Goal: Task Accomplishment & Management: Use online tool/utility

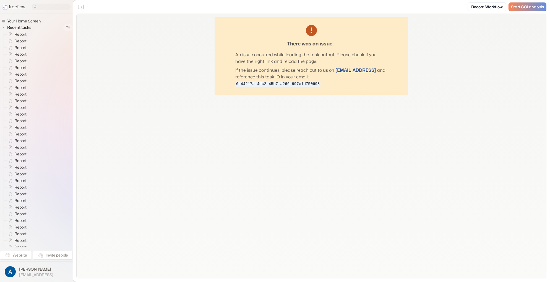
drag, startPoint x: 512, startPoint y: 201, endPoint x: 542, endPoint y: 277, distance: 81.6
click at [514, 205] on div "There was an issue. An issue occurred while loading the task output. Please che…" at bounding box center [312, 146] width 470 height 264
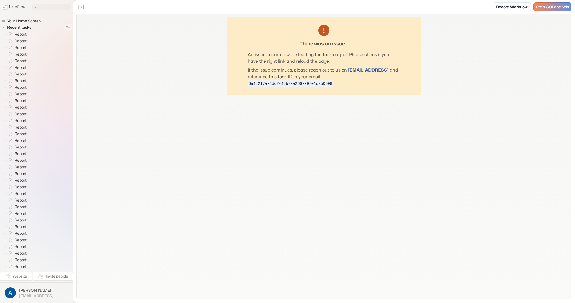
click at [479, 222] on div "There was an issue. An issue occurred while loading the task output. Please che…" at bounding box center [324, 156] width 494 height 285
click at [398, 172] on div "There was an issue. An issue occurred while loading the task output. Please che…" at bounding box center [324, 156] width 494 height 285
click at [261, 57] on p "An issue occurred while loading the task output. Please check if you have the r…" at bounding box center [324, 57] width 152 height 13
click at [130, 43] on div "There was an issue. An issue occurred while loading the task output. Please che…" at bounding box center [324, 156] width 494 height 285
click at [251, 34] on div "There was an issue. An issue occurred while loading the task output. Please che…" at bounding box center [324, 55] width 194 height 77
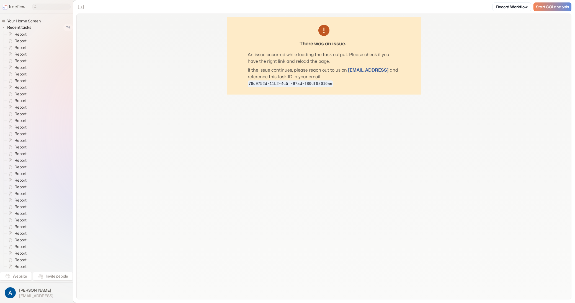
click at [140, 252] on div "There was an issue. An issue occurred while loading the task output. Please che…" at bounding box center [324, 156] width 494 height 285
click at [159, 71] on div "There was an issue. An issue occurred while loading the task output. Please che…" at bounding box center [324, 156] width 494 height 285
click at [121, 62] on div "There was an issue. An issue occurred while loading the task output. Please che…" at bounding box center [324, 156] width 494 height 285
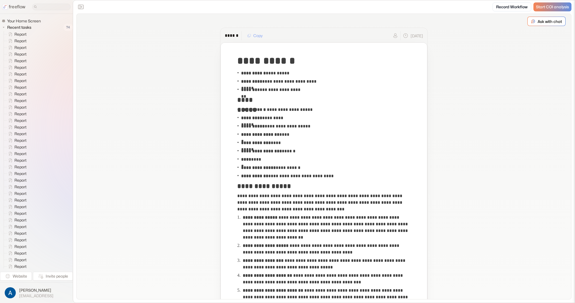
drag, startPoint x: 108, startPoint y: 63, endPoint x: 72, endPoint y: 6, distance: 67.2
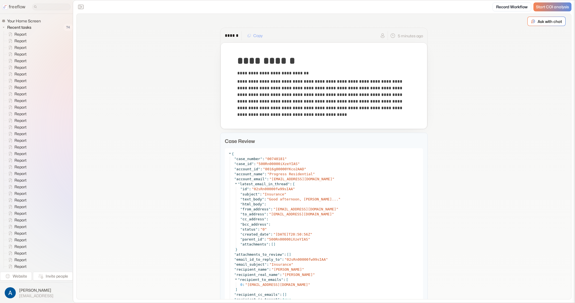
click at [162, 91] on div "**********" at bounding box center [324, 260] width 494 height 493
click at [191, 97] on div "**********" at bounding box center [324, 260] width 494 height 493
